Goal: Find specific page/section

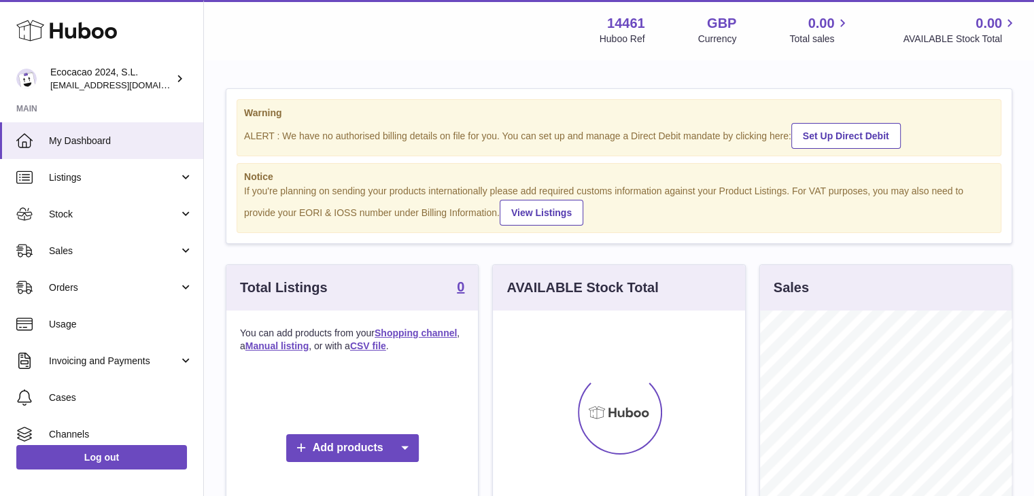
scroll to position [212, 252]
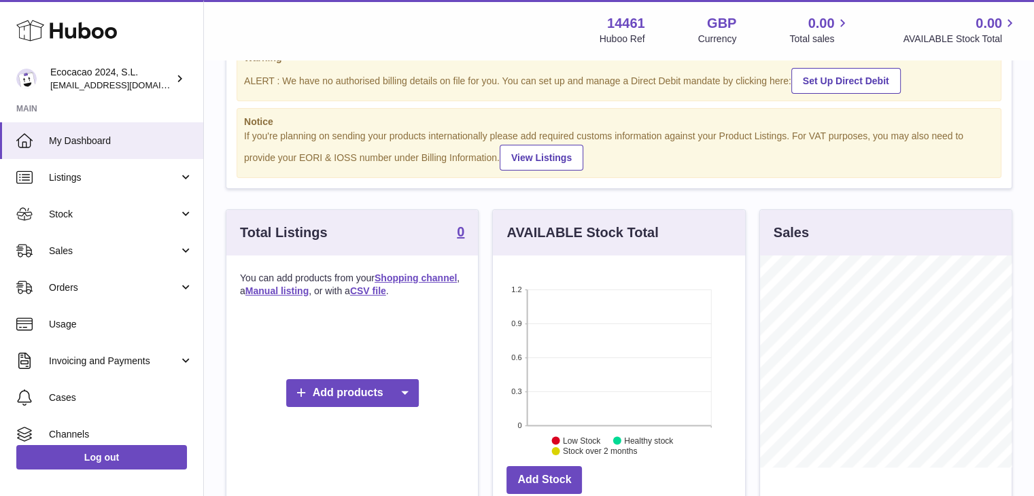
scroll to position [136, 0]
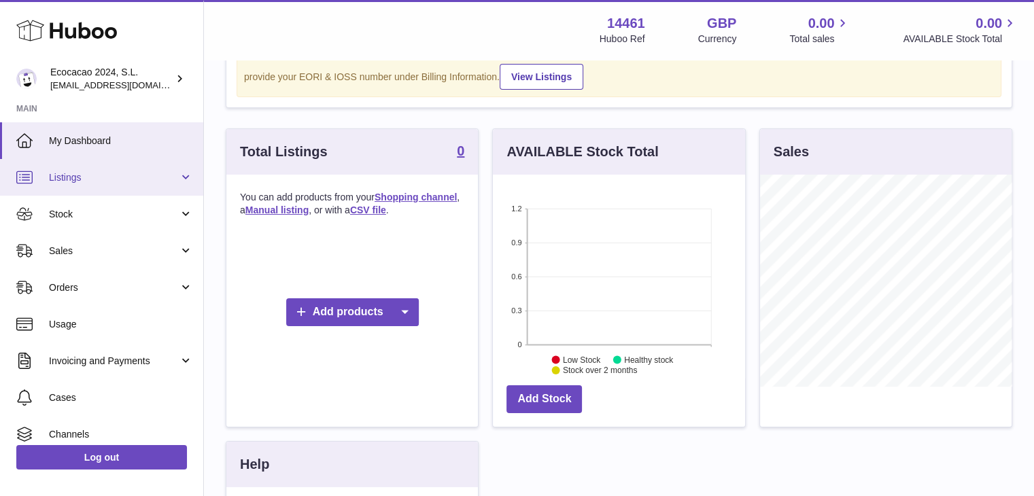
click at [85, 178] on span "Listings" at bounding box center [114, 177] width 130 height 13
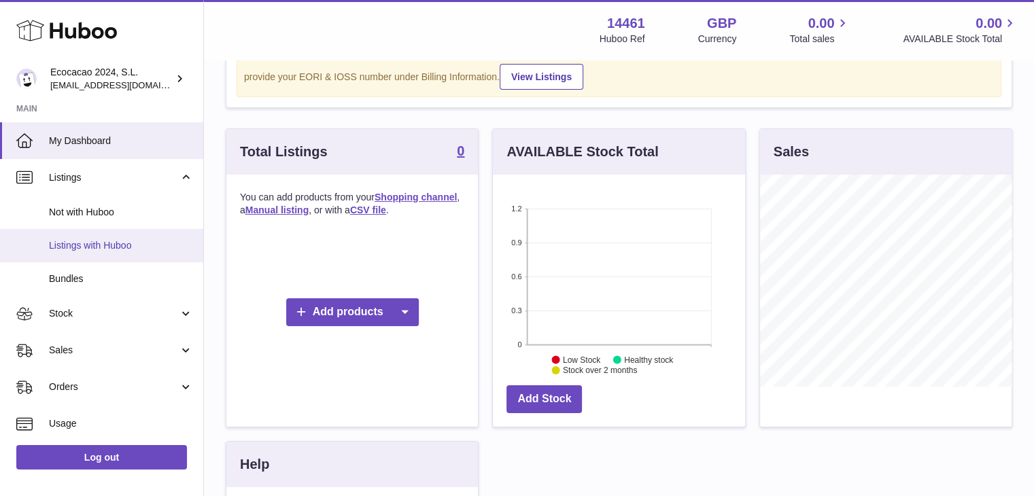
click at [101, 247] on span "Listings with Huboo" at bounding box center [121, 245] width 144 height 13
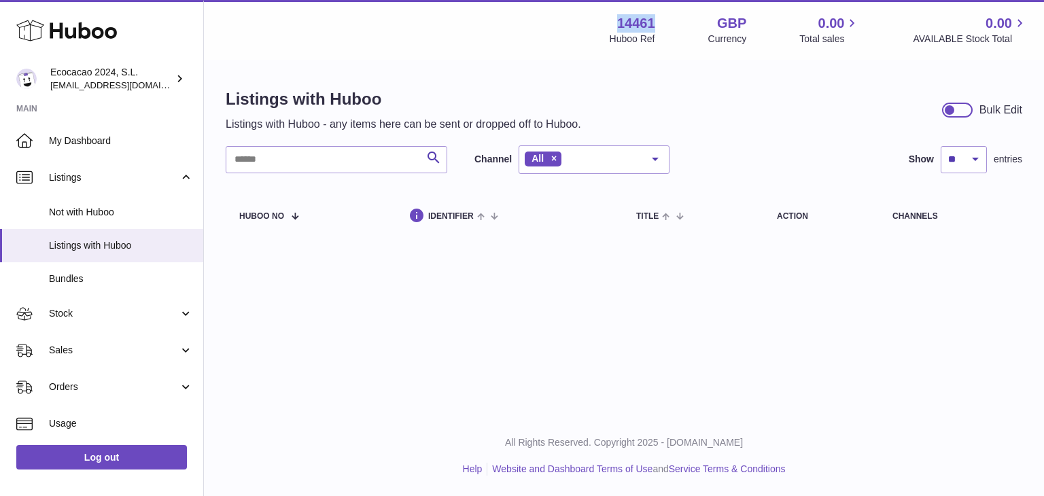
drag, startPoint x: 617, startPoint y: 22, endPoint x: 676, endPoint y: 22, distance: 59.1
click at [676, 22] on div "14461 Huboo Ref GBP Currency 0.00 Total sales 0.00 AVAILABLE Stock Total" at bounding box center [819, 29] width 418 height 31
copy strong "14461"
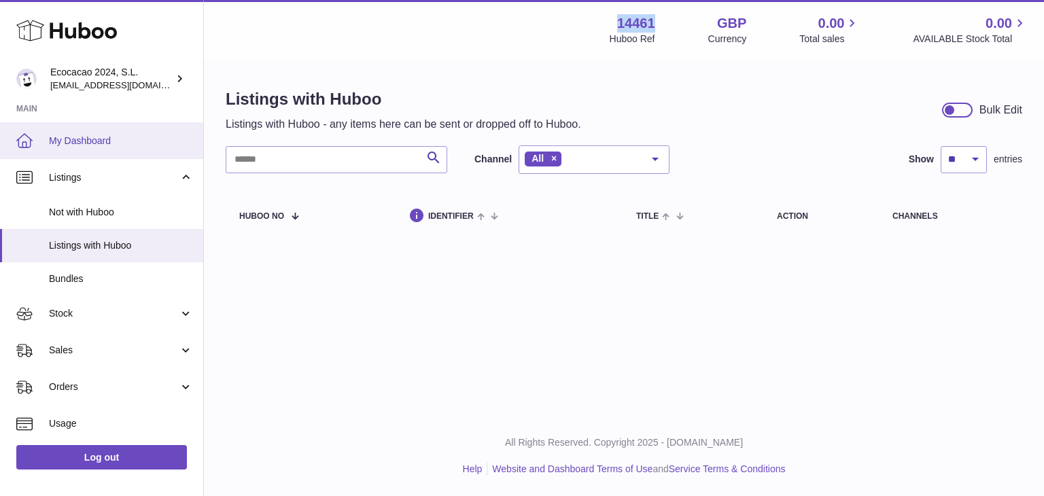
click at [99, 140] on span "My Dashboard" at bounding box center [121, 141] width 144 height 13
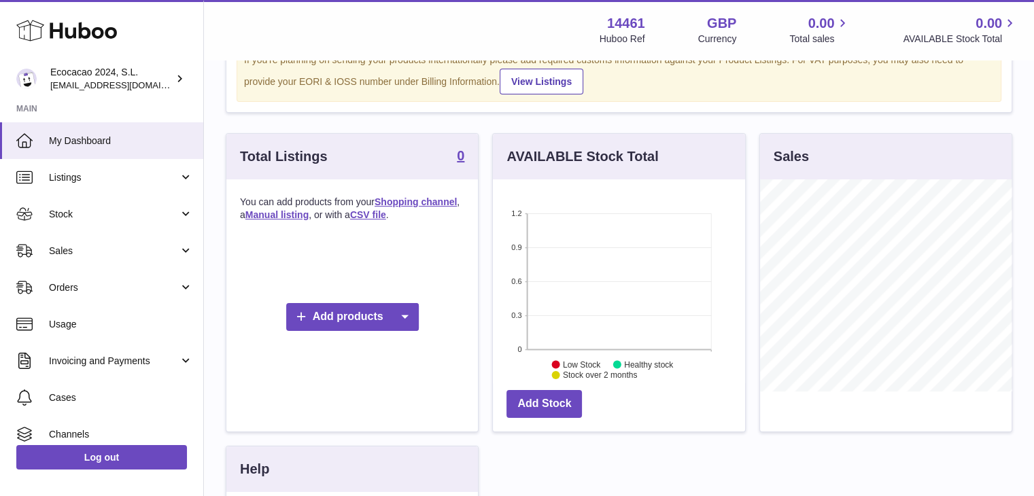
scroll to position [92, 0]
